Goal: Information Seeking & Learning: Learn about a topic

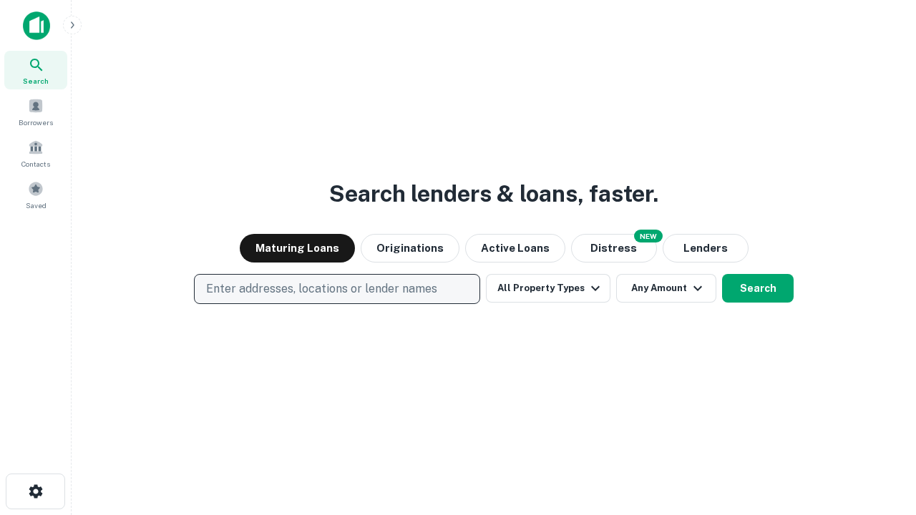
click at [336, 289] on p "Enter addresses, locations or lender names" at bounding box center [321, 289] width 231 height 17
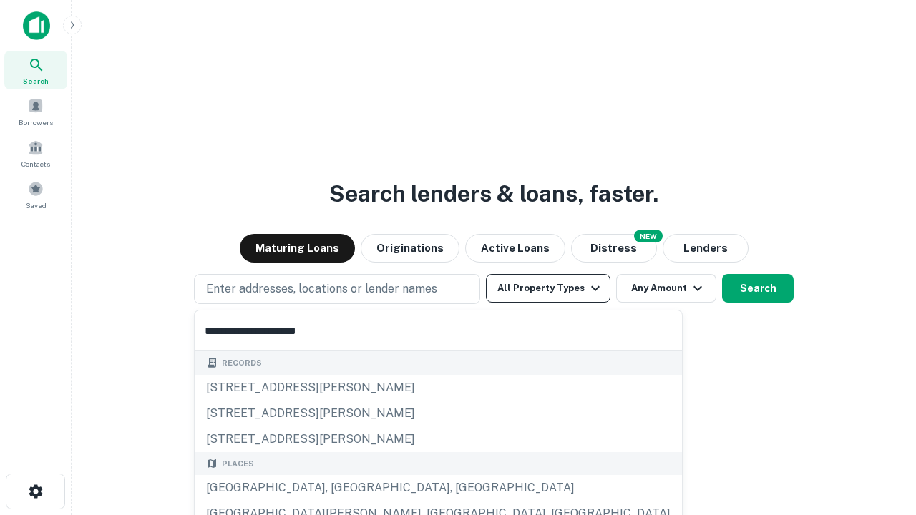
click at [548, 289] on button "All Property Types" at bounding box center [548, 288] width 125 height 29
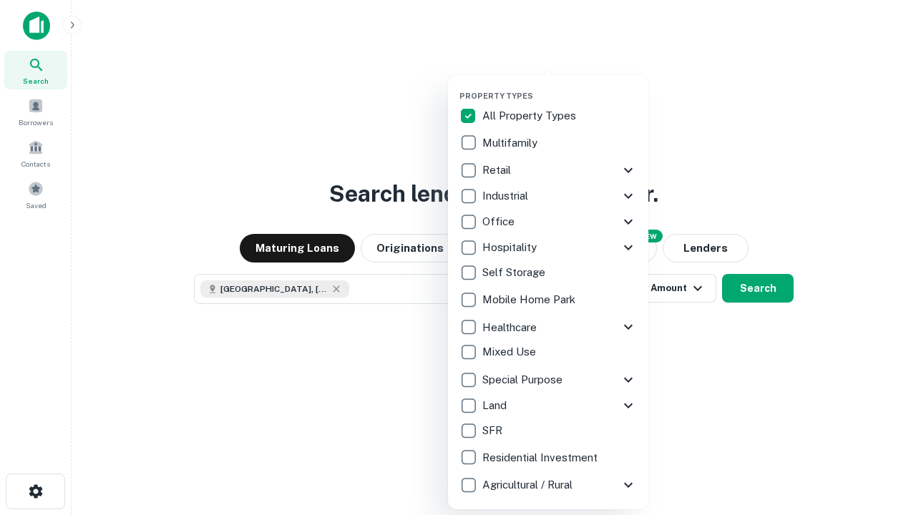
click at [560, 87] on button "button" at bounding box center [560, 87] width 200 height 1
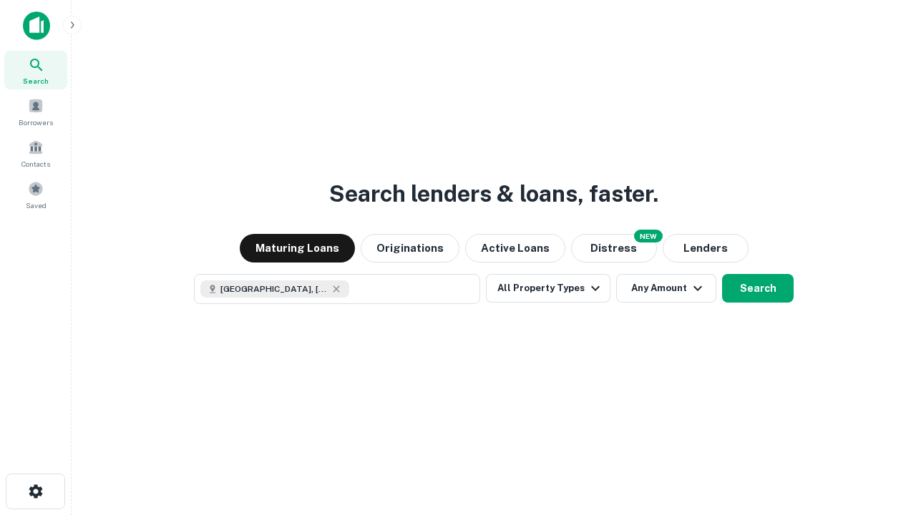
scroll to position [23, 0]
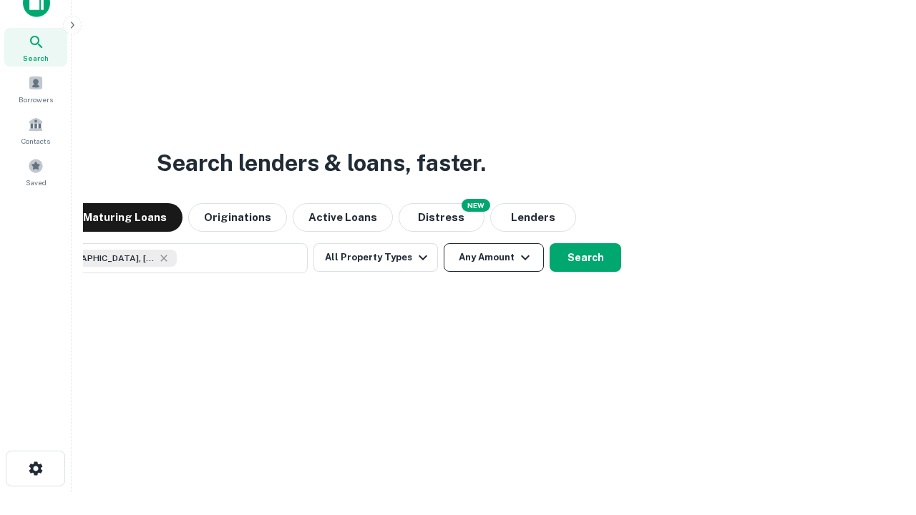
click at [444, 243] on button "Any Amount" at bounding box center [494, 257] width 100 height 29
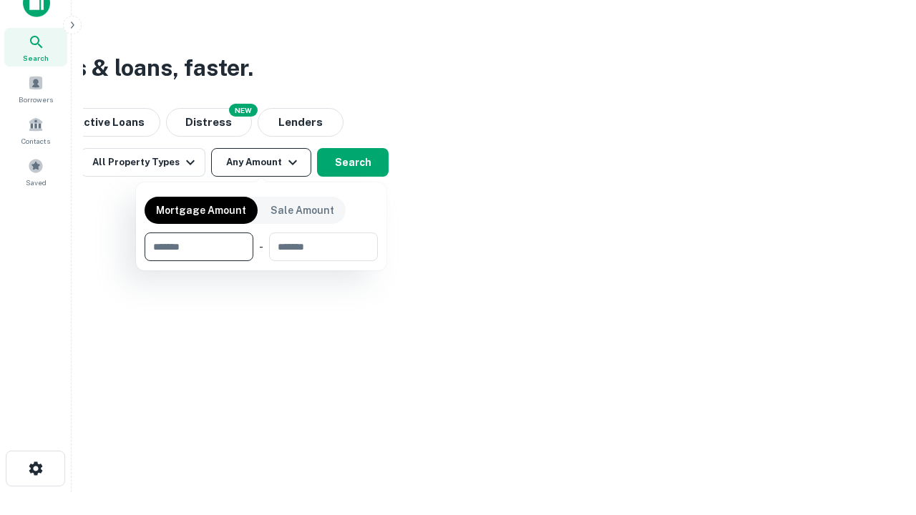
type input "*******"
click at [261, 261] on button "button" at bounding box center [261, 261] width 233 height 1
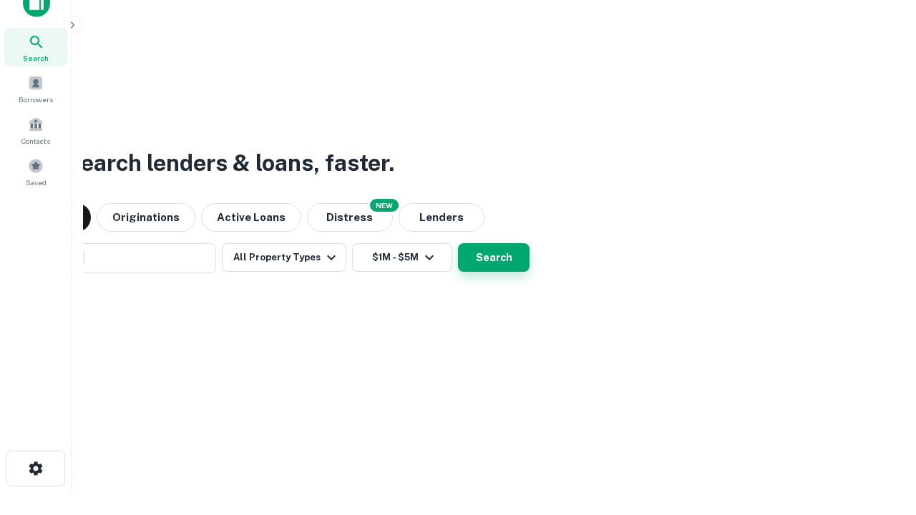
click at [458, 243] on button "Search" at bounding box center [494, 257] width 72 height 29
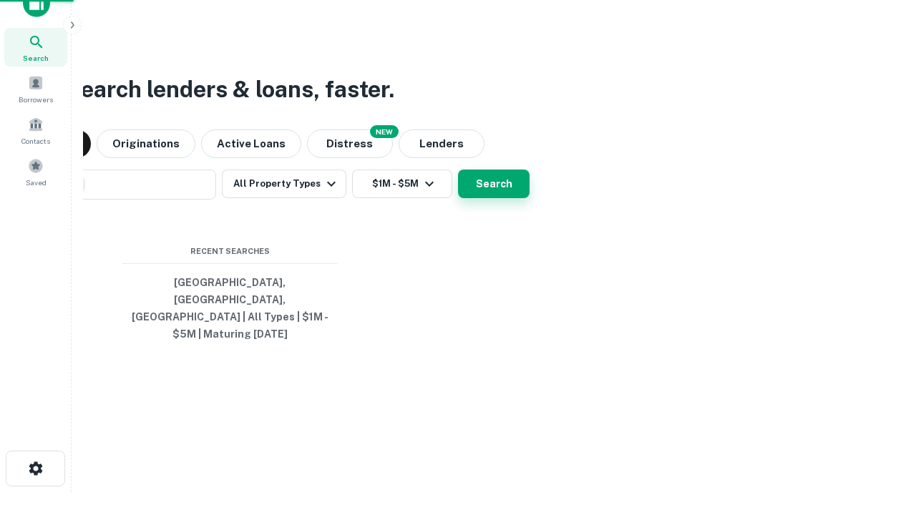
scroll to position [47, 405]
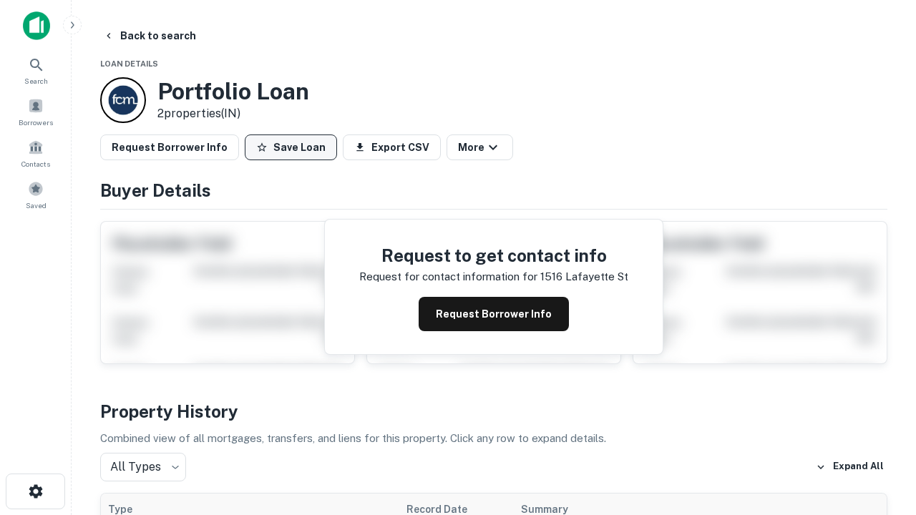
click at [291, 147] on button "Save Loan" at bounding box center [291, 148] width 92 height 26
click at [294, 147] on button "Save Loan" at bounding box center [291, 148] width 92 height 26
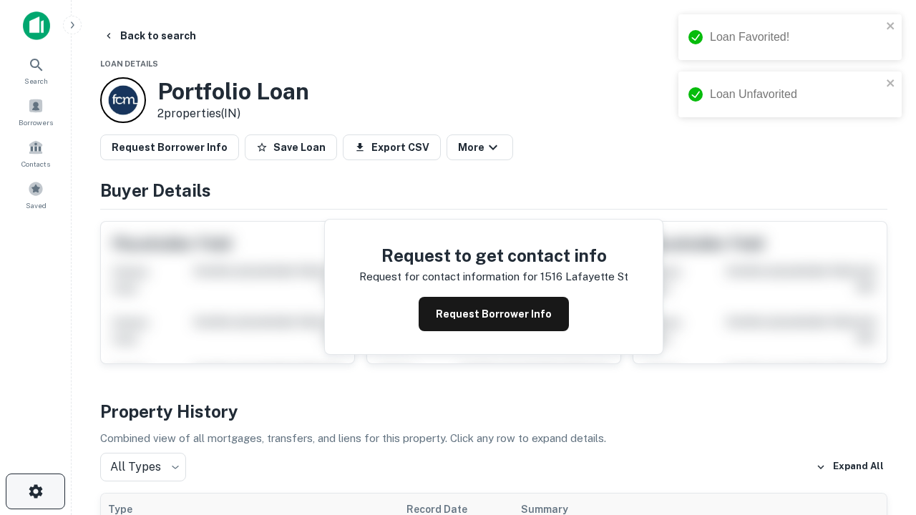
click at [35, 492] on icon "button" at bounding box center [35, 491] width 17 height 17
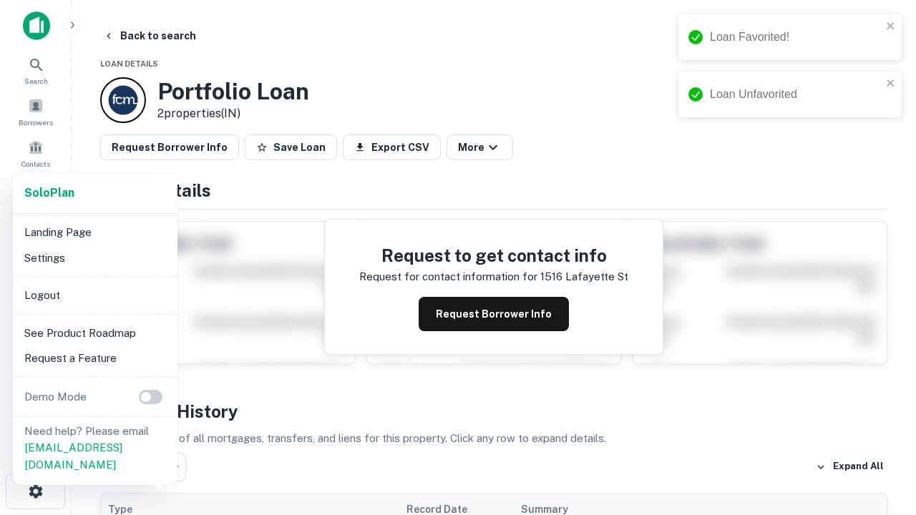
click at [95, 295] on li "Logout" at bounding box center [95, 296] width 153 height 26
